Goal: Use online tool/utility: Utilize a website feature to perform a specific function

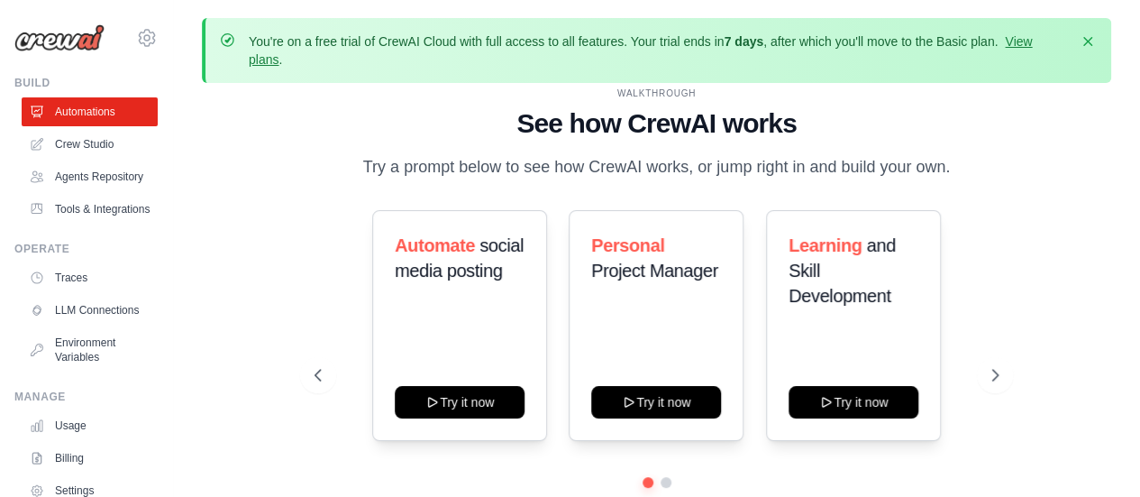
scroll to position [79, 0]
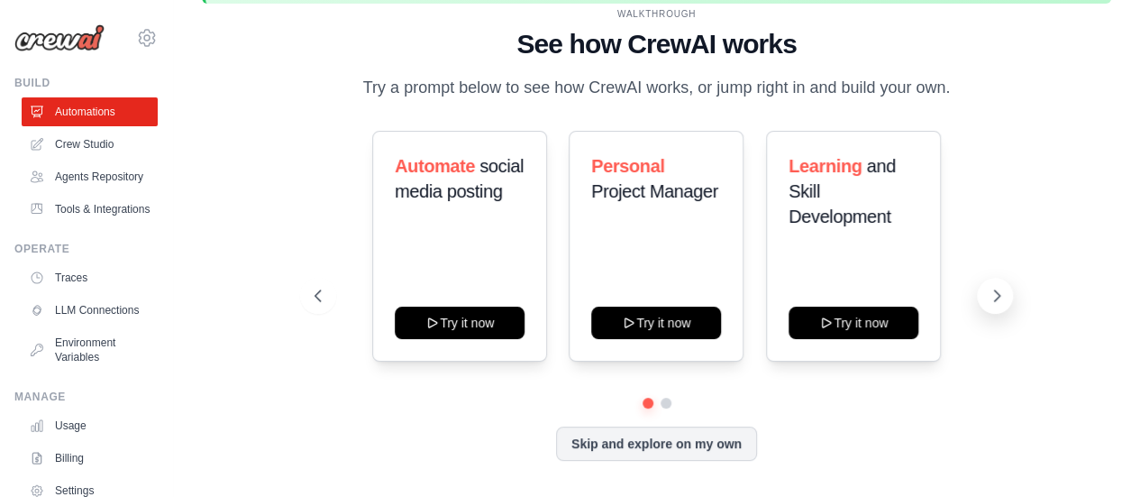
click at [1002, 299] on icon at bounding box center [997, 296] width 18 height 18
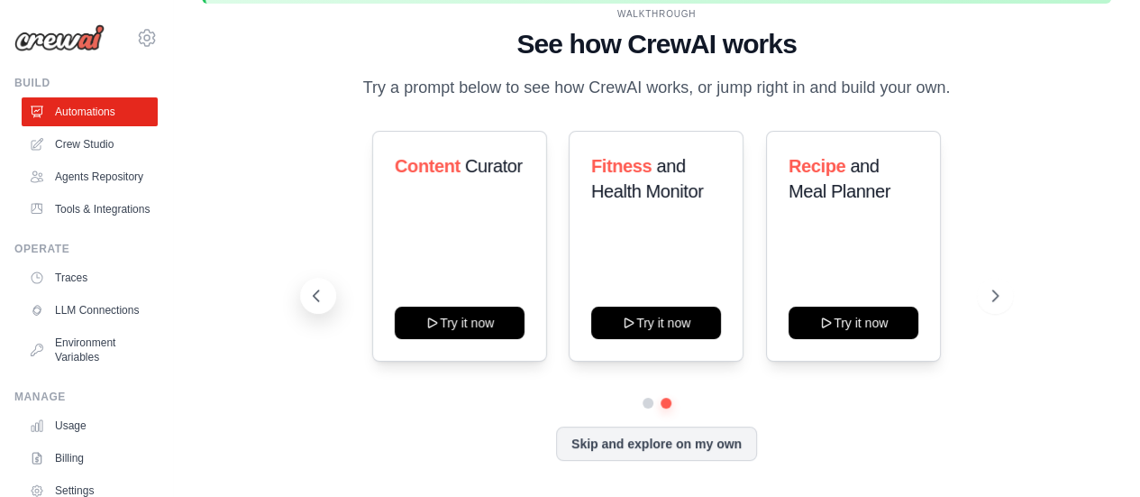
click at [321, 298] on icon at bounding box center [316, 296] width 18 height 18
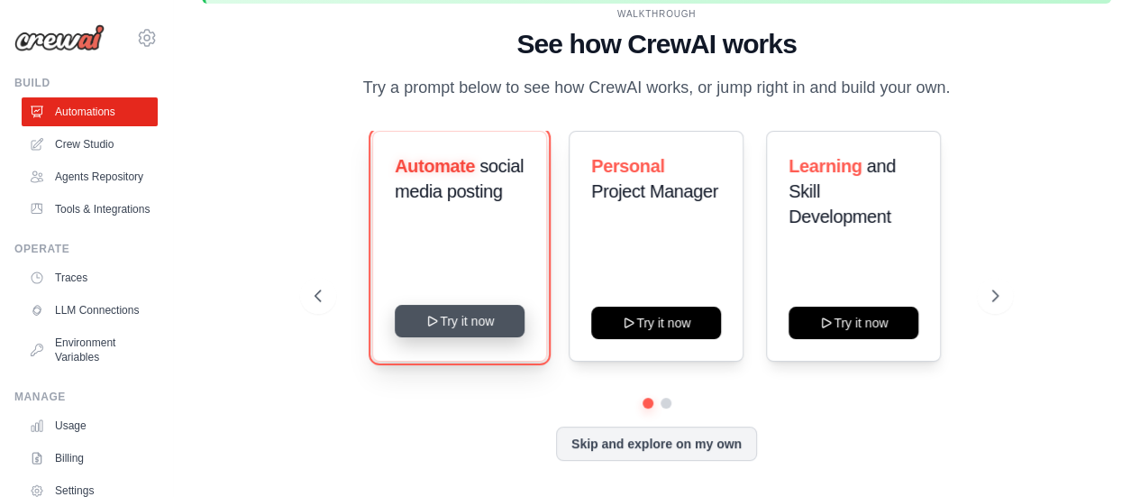
click at [453, 332] on button "Try it now" at bounding box center [460, 321] width 130 height 32
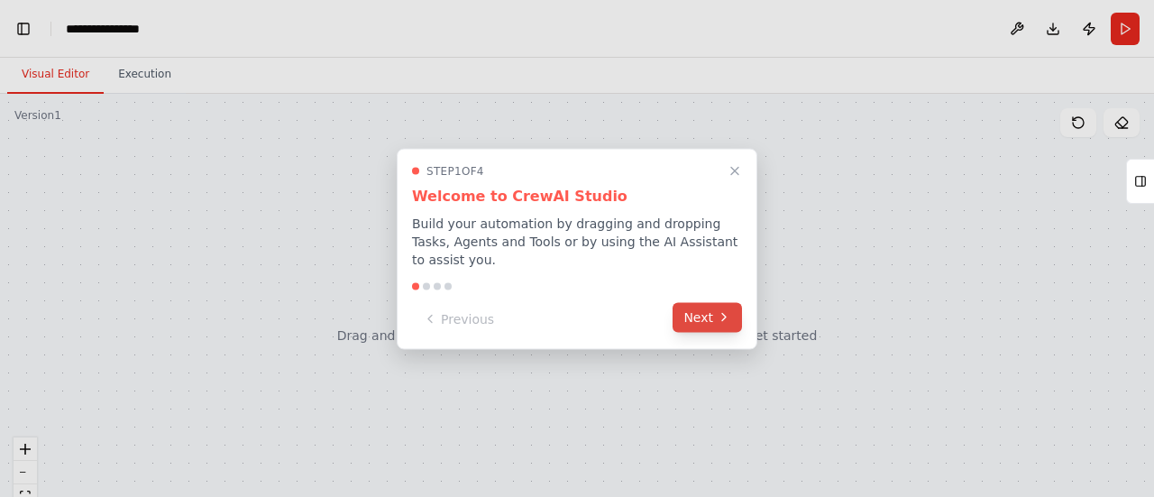
click at [697, 314] on button "Next" at bounding box center [706, 317] width 69 height 30
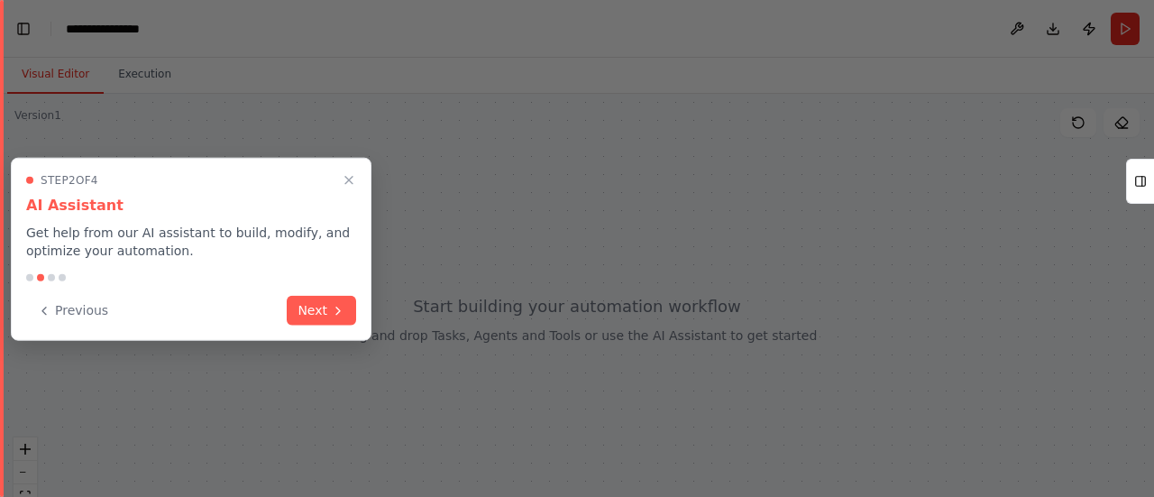
scroll to position [3052, 0]
click at [301, 315] on button "Next" at bounding box center [321, 309] width 69 height 30
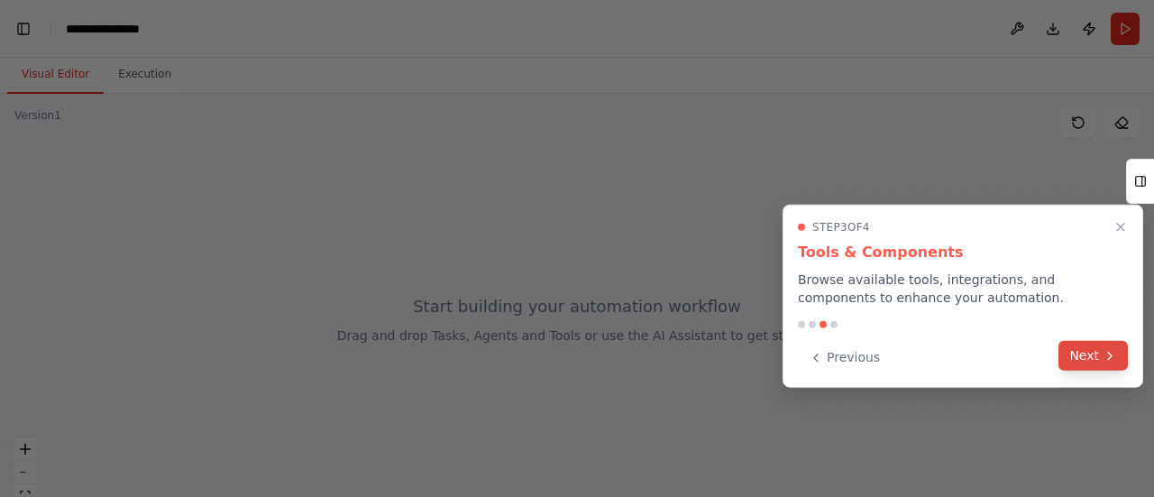
click at [1100, 358] on button "Next" at bounding box center [1092, 356] width 69 height 30
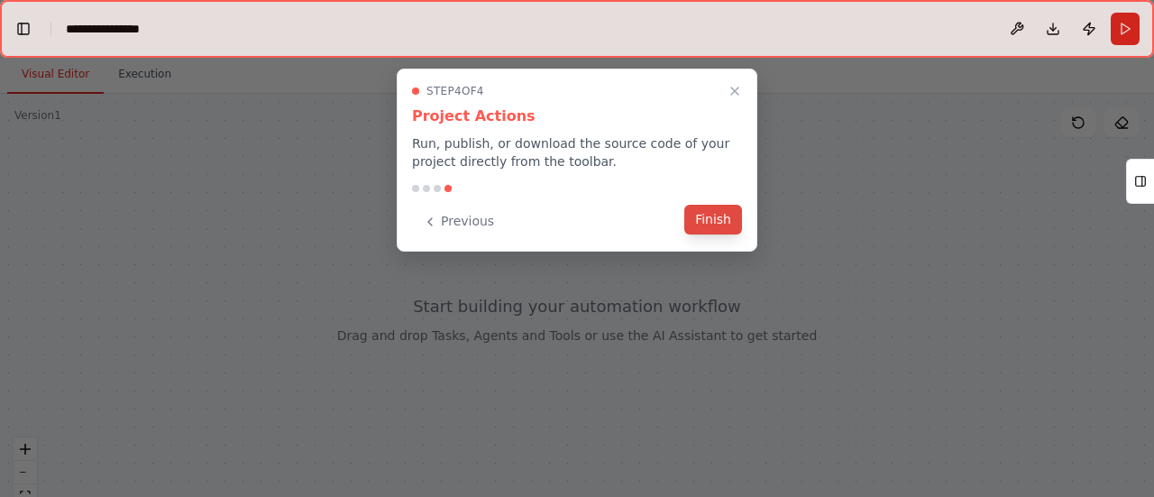
click at [710, 232] on button "Finish" at bounding box center [713, 220] width 58 height 30
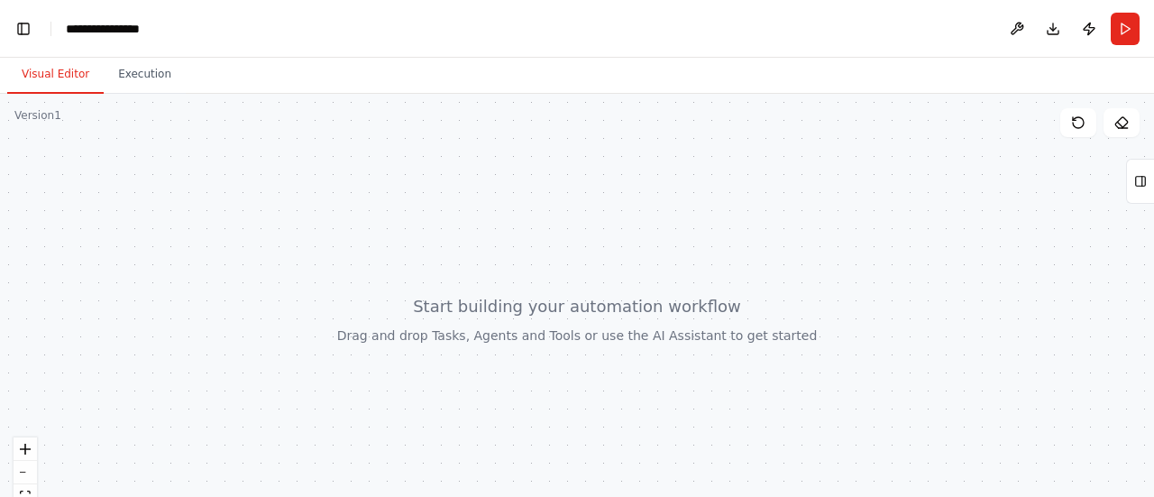
scroll to position [3135, 0]
drag, startPoint x: 530, startPoint y: 338, endPoint x: 552, endPoint y: 295, distance: 48.8
click at [569, 300] on div at bounding box center [577, 319] width 1154 height 451
click at [550, 258] on div at bounding box center [577, 319] width 1154 height 451
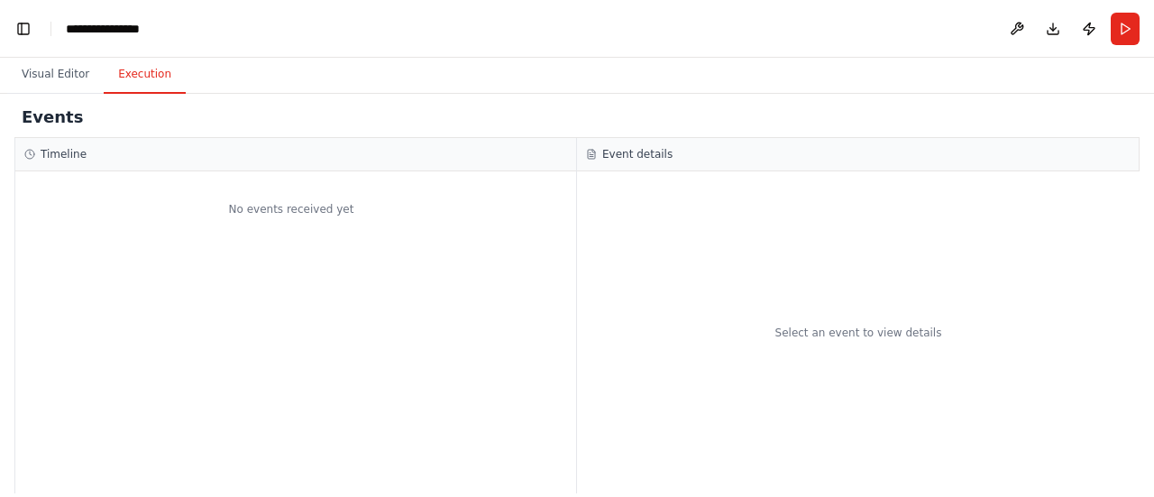
click at [132, 71] on button "Execution" at bounding box center [145, 75] width 82 height 38
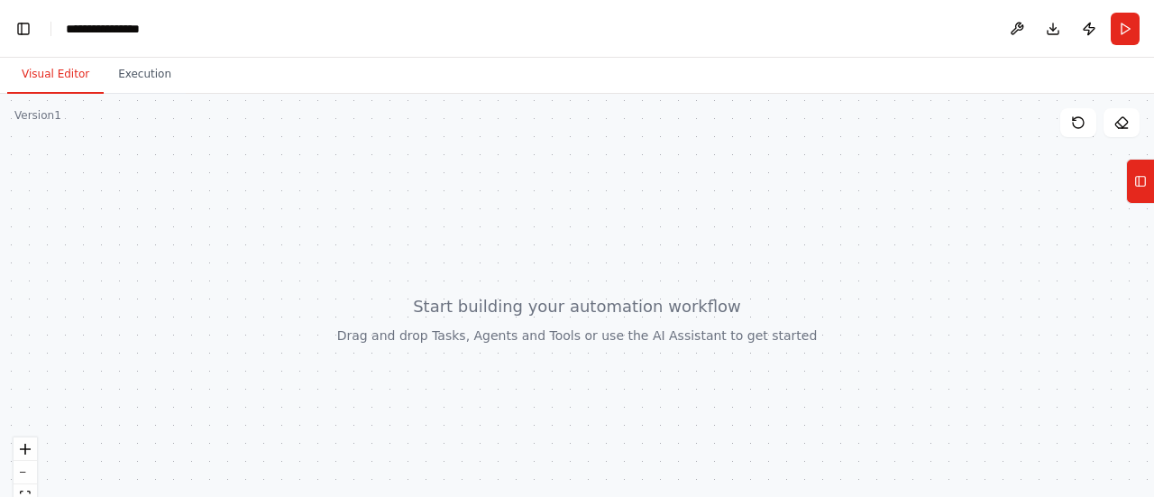
click at [51, 74] on button "Visual Editor" at bounding box center [55, 75] width 96 height 38
click at [739, 274] on div at bounding box center [577, 319] width 1154 height 451
click at [1145, 174] on icon at bounding box center [1140, 181] width 13 height 29
click at [597, 194] on div at bounding box center [577, 319] width 1154 height 451
click at [1140, 187] on icon at bounding box center [1140, 181] width 13 height 29
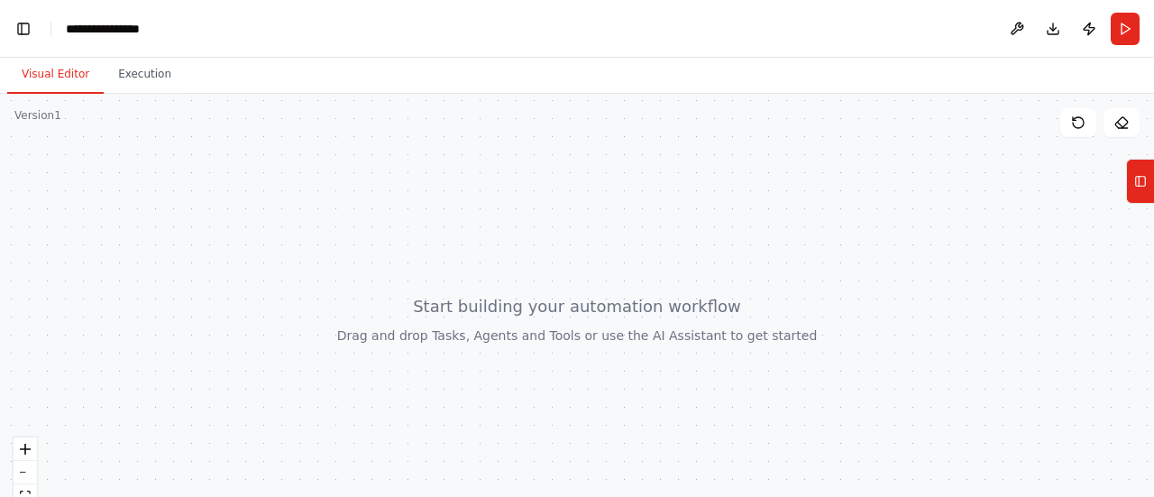
drag, startPoint x: 552, startPoint y: 262, endPoint x: 450, endPoint y: 260, distance: 102.8
click at [450, 260] on div at bounding box center [577, 319] width 1154 height 451
drag, startPoint x: 597, startPoint y: 356, endPoint x: 620, endPoint y: 212, distance: 146.1
click at [626, 202] on div at bounding box center [577, 319] width 1154 height 451
click at [38, 125] on div at bounding box center [577, 319] width 1154 height 451
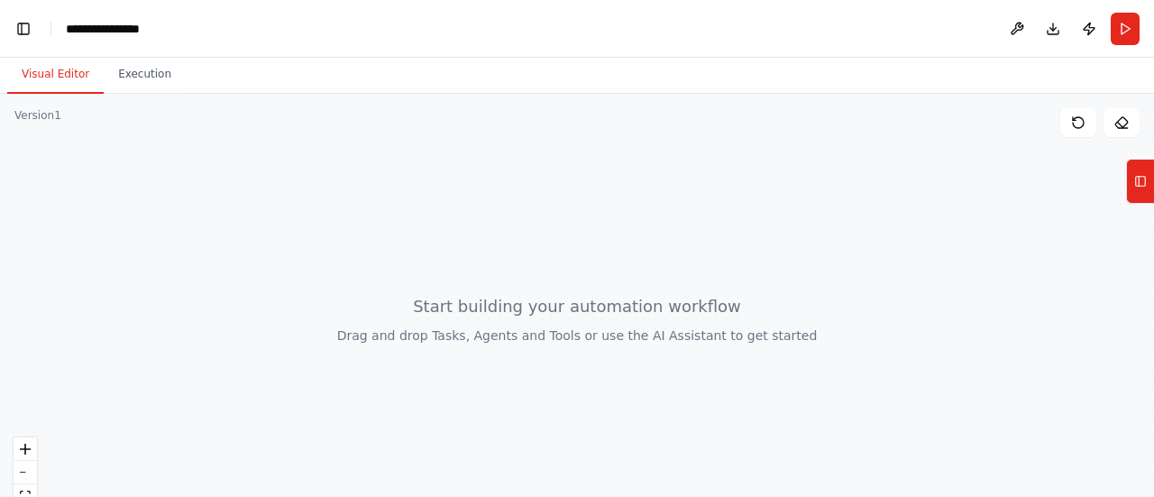
click at [53, 83] on button "Visual Editor" at bounding box center [55, 75] width 96 height 38
click at [11, 23] on button "Toggle Left Sidebar" at bounding box center [23, 28] width 25 height 25
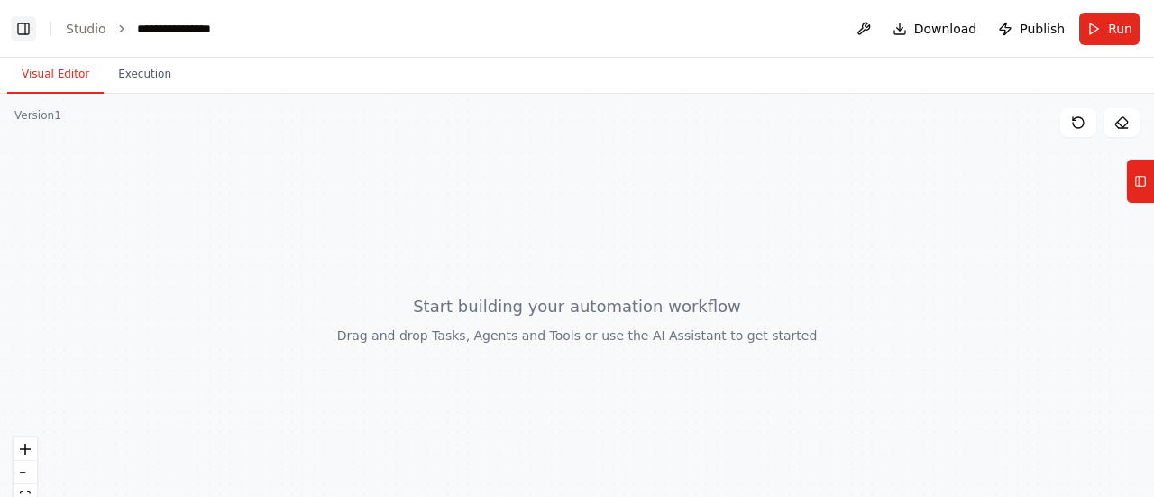
click at [20, 26] on button "Toggle Left Sidebar" at bounding box center [23, 28] width 25 height 25
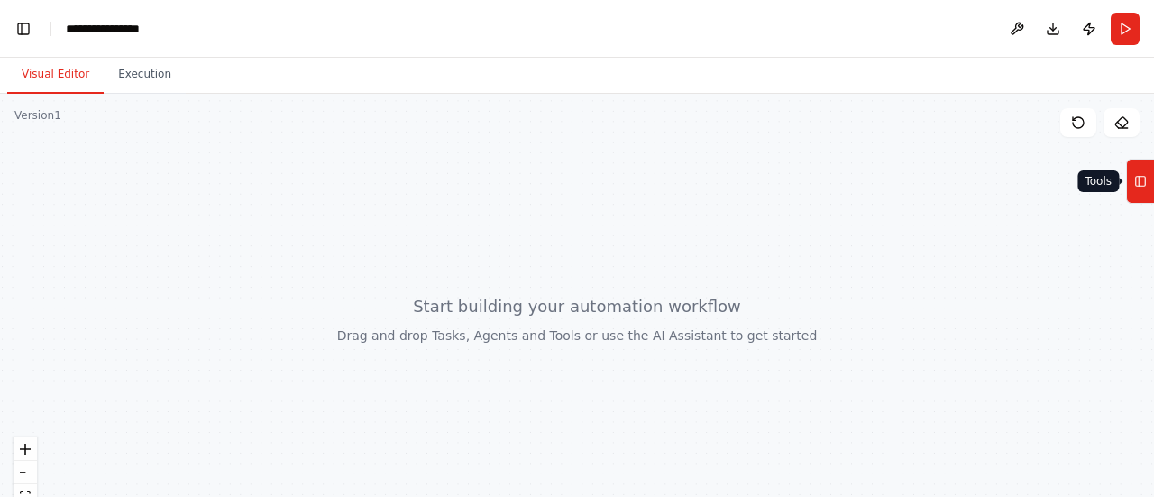
click at [1149, 180] on button "Tools" at bounding box center [1140, 181] width 28 height 45
click at [1146, 181] on button "Tools" at bounding box center [1140, 181] width 28 height 45
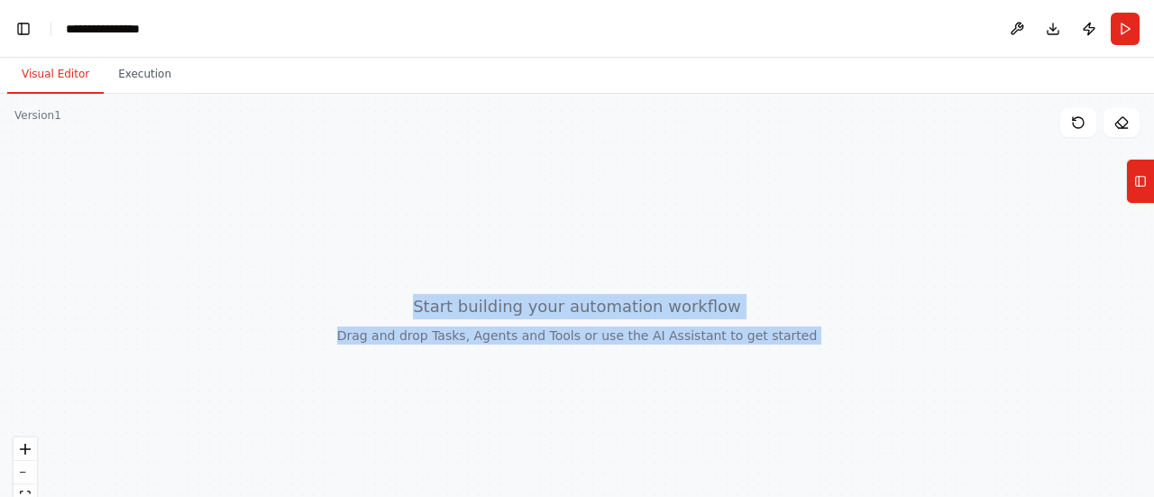
drag, startPoint x: 1144, startPoint y: 181, endPoint x: 1029, endPoint y: 194, distance: 115.2
click at [1029, 194] on div "Create a crew that schedules and publishes social media content across multiple…" at bounding box center [577, 248] width 1154 height 497
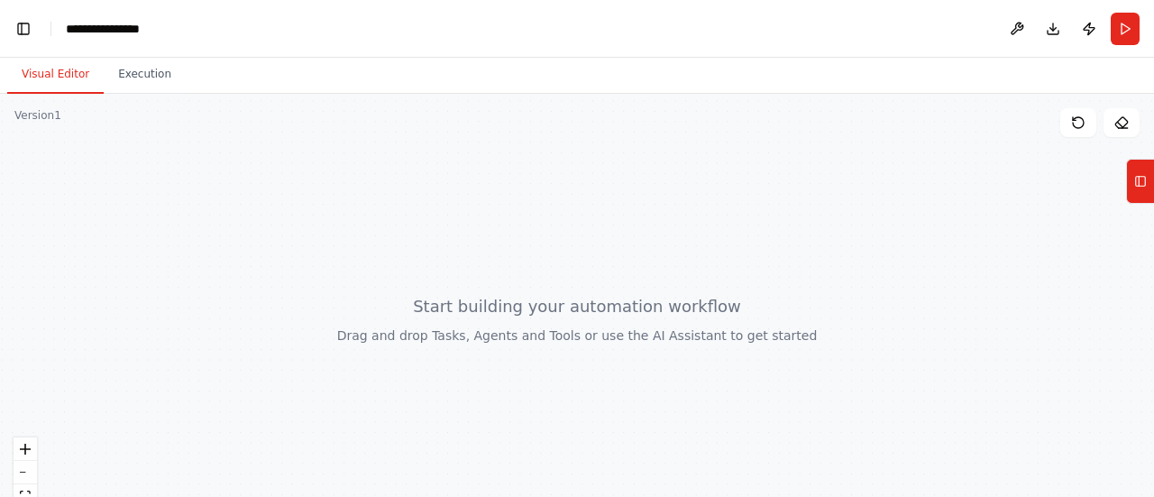
click at [808, 318] on div at bounding box center [577, 319] width 1154 height 451
click at [24, 467] on div "React Flow controls" at bounding box center [25, 484] width 23 height 94
click at [25, 450] on icon "zoom in" at bounding box center [25, 448] width 11 height 11
click at [1024, 33] on button at bounding box center [1016, 29] width 29 height 32
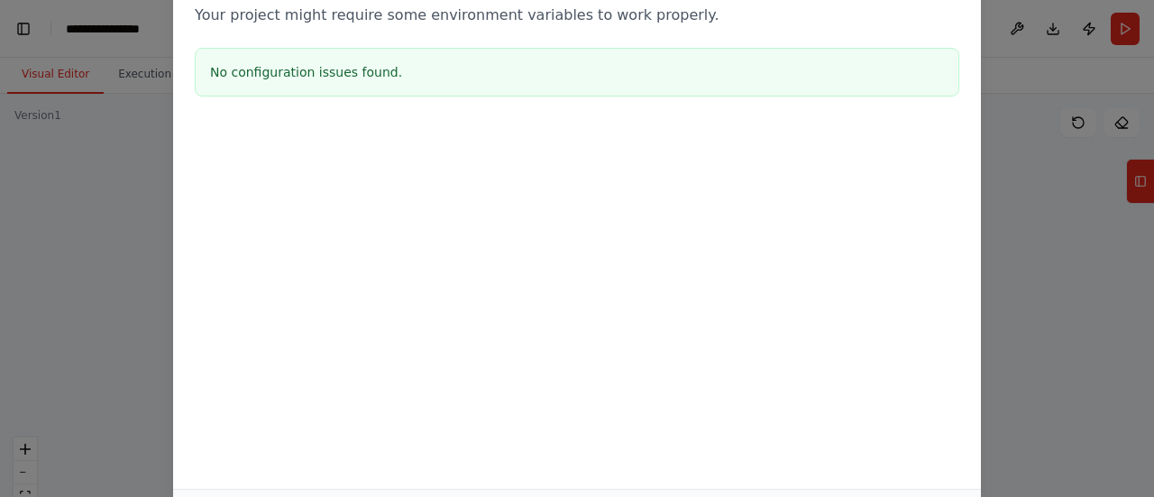
click at [1001, 159] on div "Environment configuration Your project might require some environment variables…" at bounding box center [577, 248] width 1154 height 497
